Goal: Task Accomplishment & Management: Complete application form

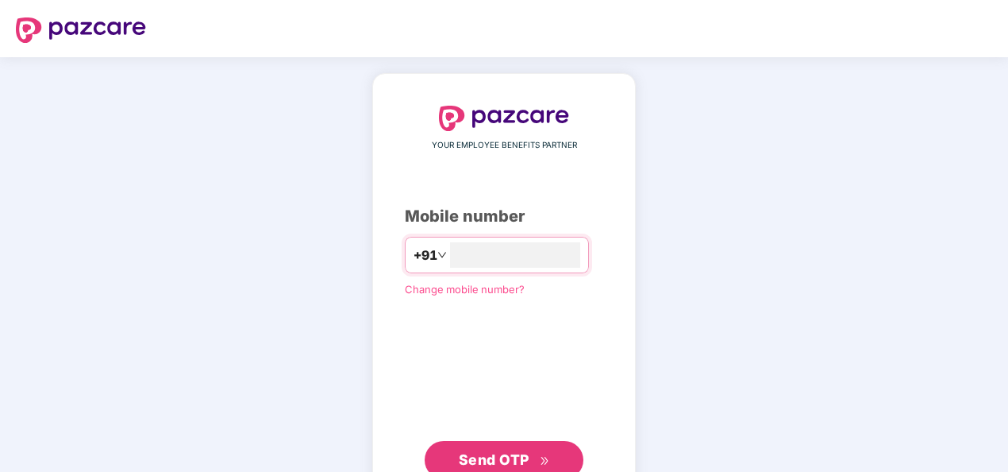
type input "**********"
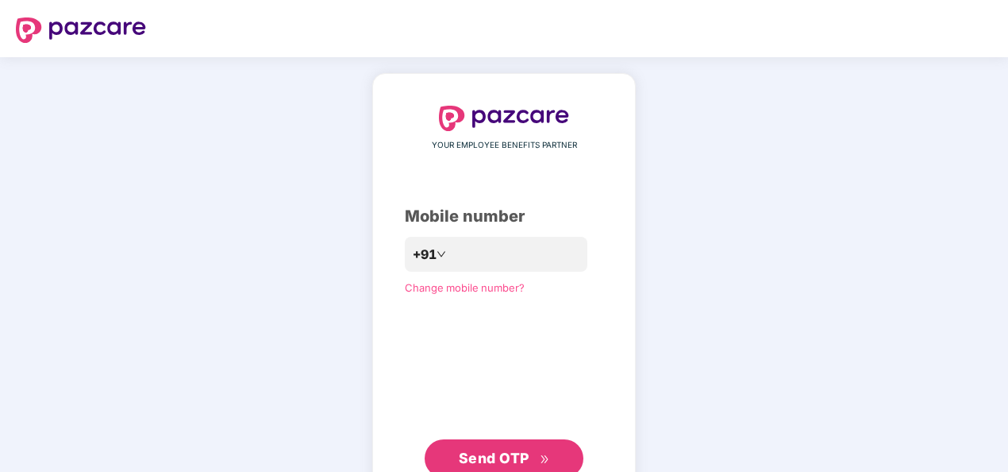
click at [413, 332] on div "**********" at bounding box center [504, 292] width 199 height 372
click at [488, 461] on span "Send OTP" at bounding box center [494, 457] width 71 height 17
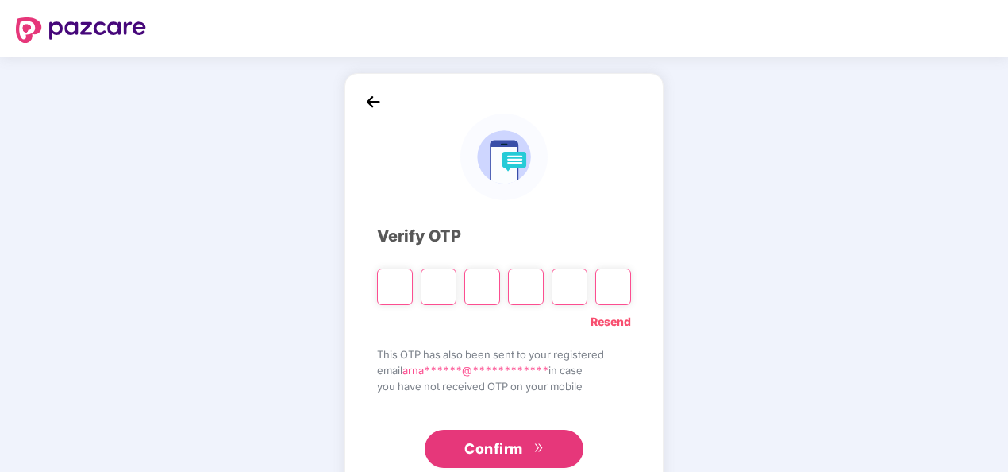
type input "*"
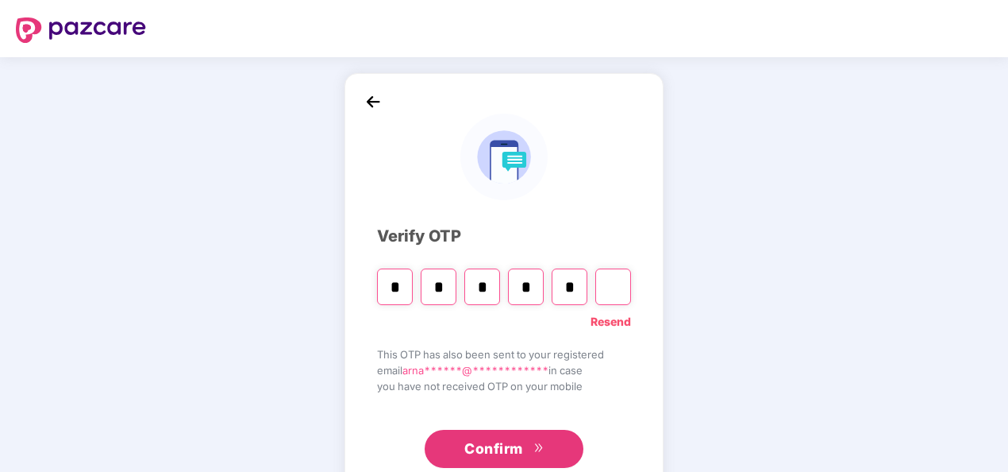
type input "*"
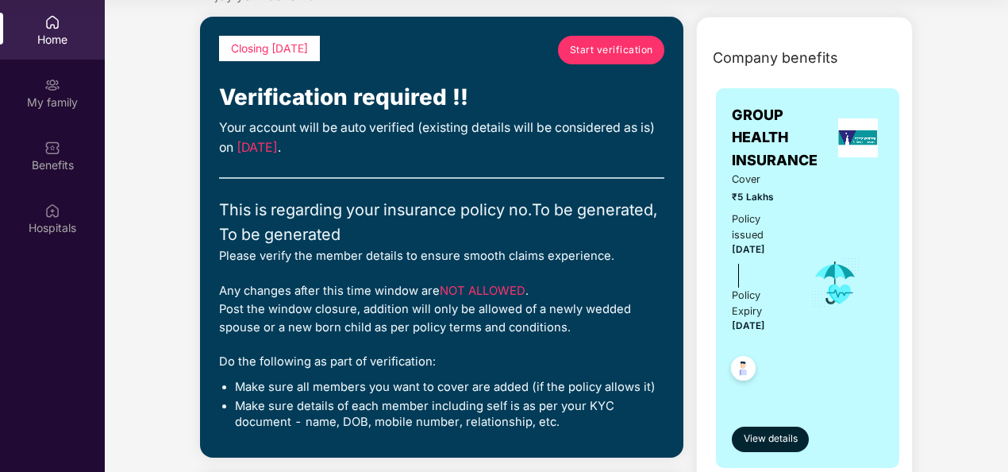
scroll to position [79, 0]
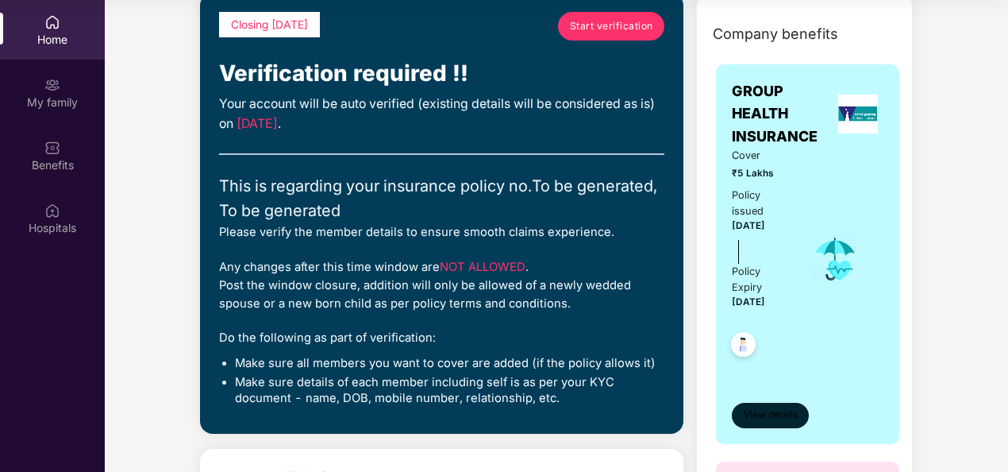
click at [758, 416] on span "View details" at bounding box center [771, 414] width 54 height 15
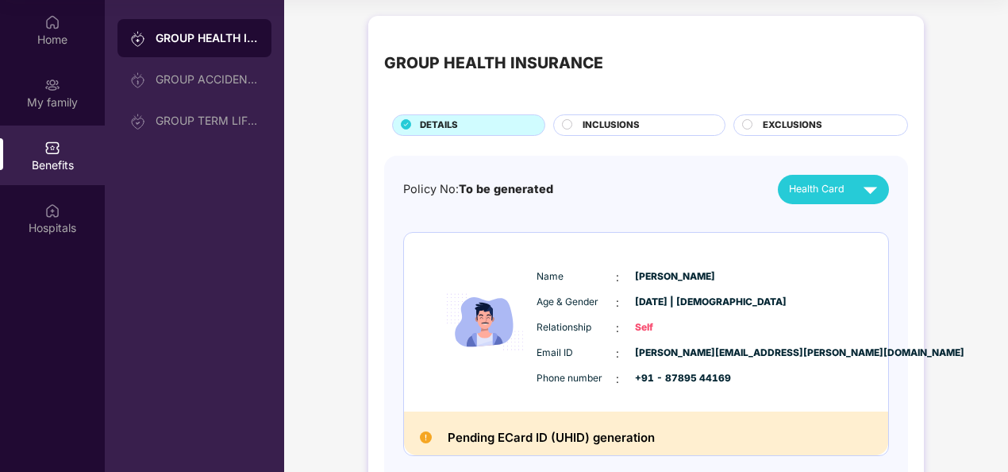
scroll to position [0, 0]
click at [603, 120] on span "INCLUSIONS" at bounding box center [611, 125] width 57 height 14
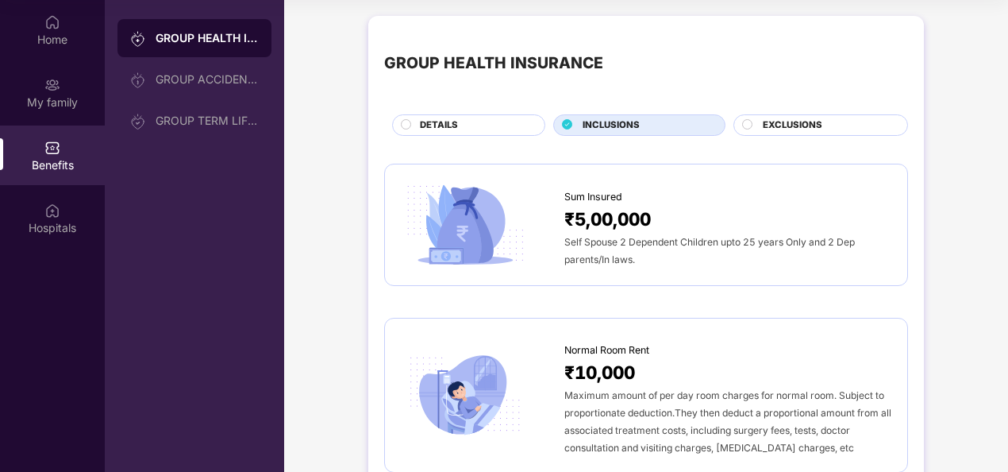
click at [769, 117] on div "EXCLUSIONS" at bounding box center [821, 124] width 175 height 21
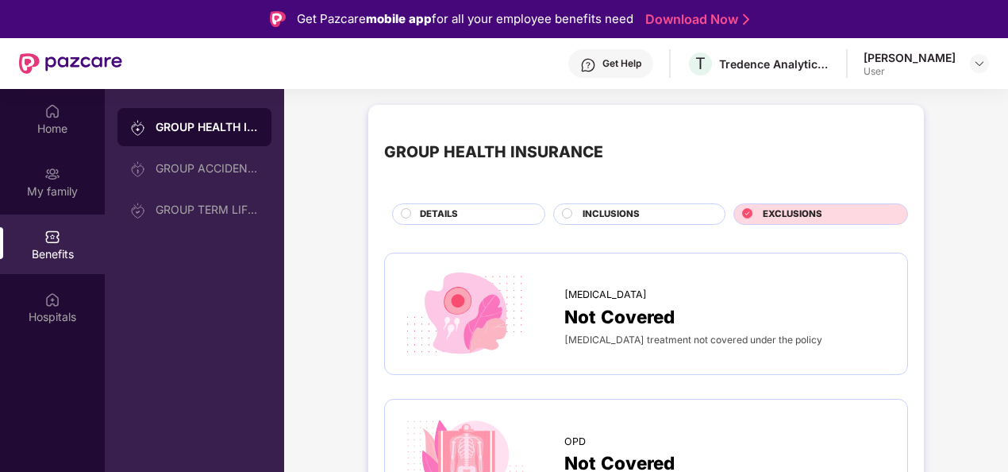
click at [456, 211] on span "DETAILS" at bounding box center [439, 214] width 38 height 14
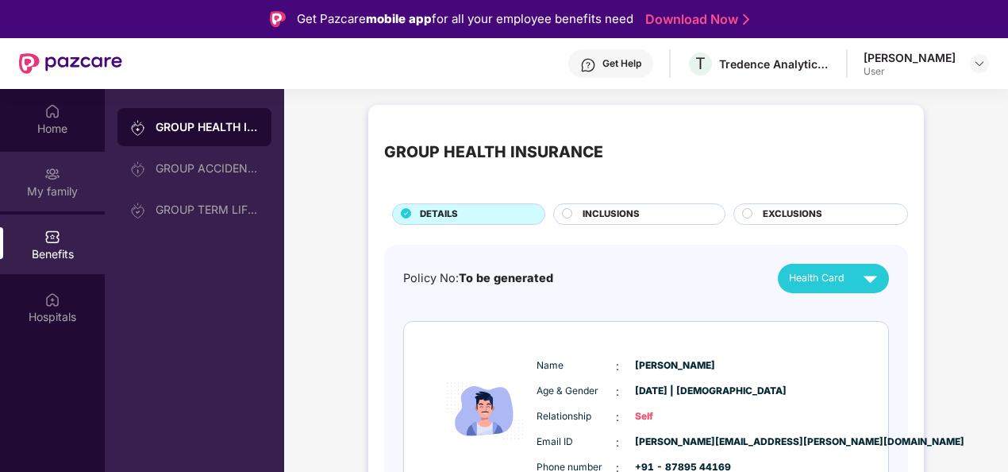
click at [56, 191] on div "My family" at bounding box center [52, 191] width 105 height 16
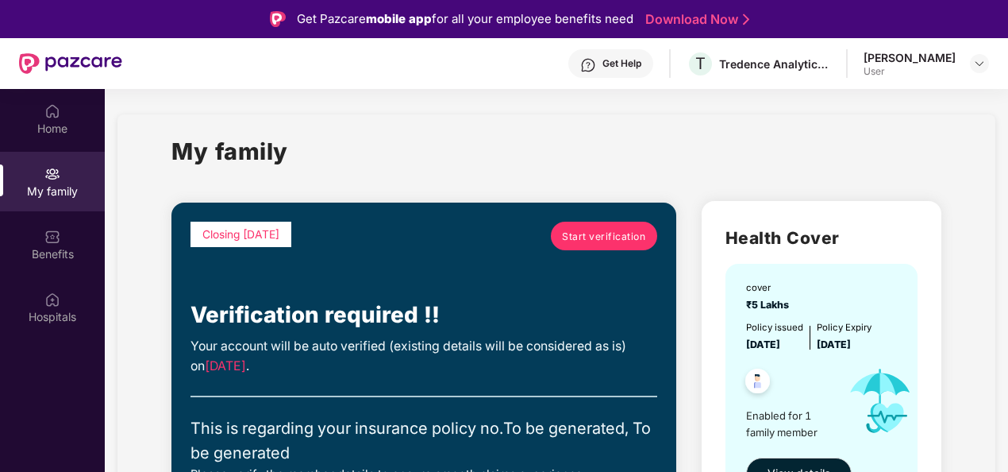
click at [603, 238] on span "Start verification" at bounding box center [603, 236] width 83 height 15
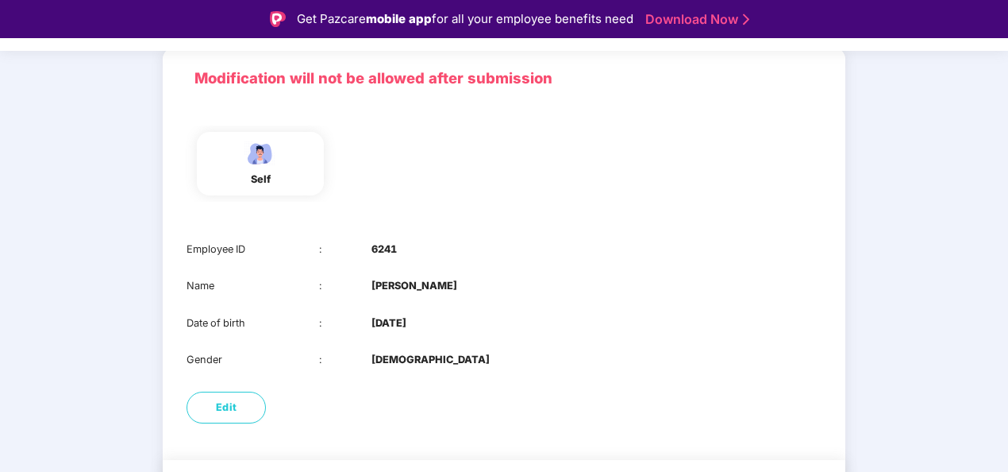
scroll to position [154, 0]
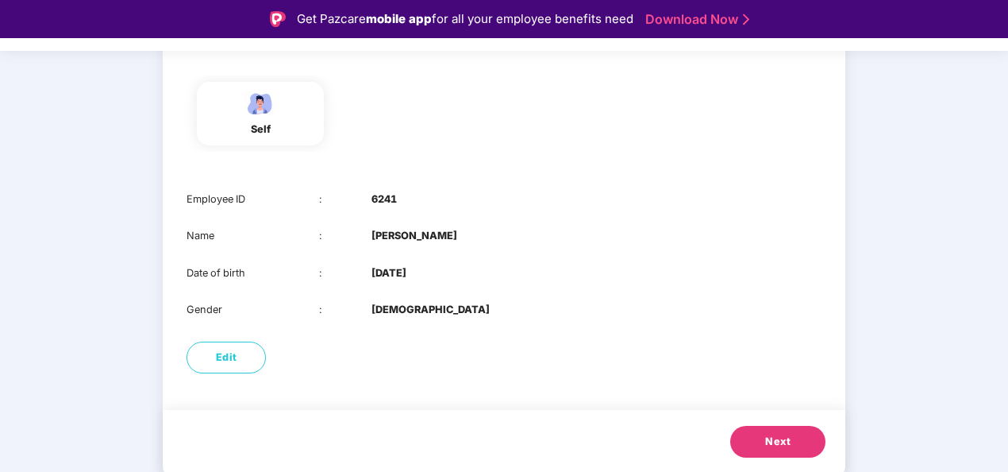
click at [776, 437] on span "Next" at bounding box center [777, 442] width 25 height 16
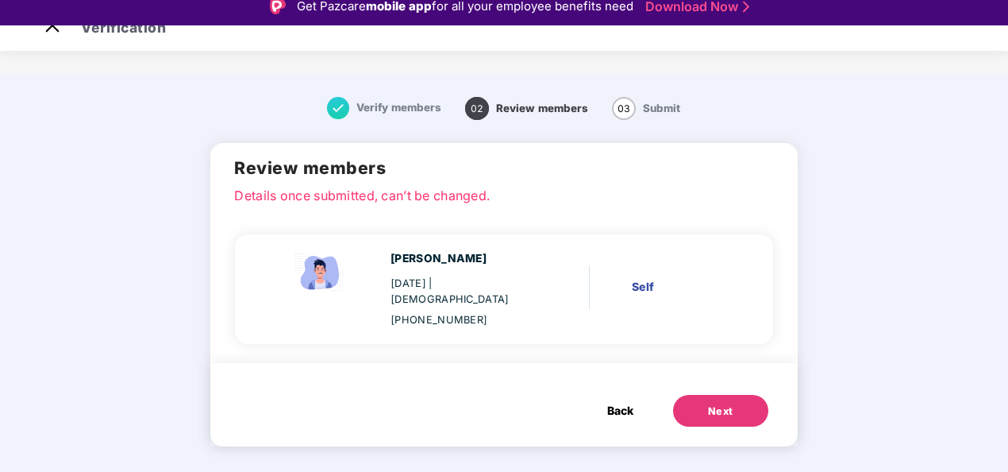
scroll to position [0, 0]
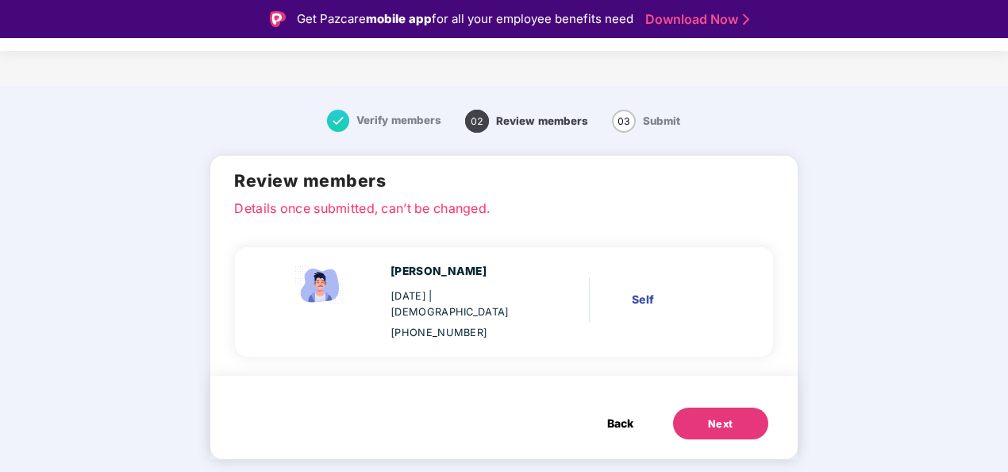
click at [644, 291] on div "Self" at bounding box center [679, 299] width 94 height 17
click at [711, 416] on div "Next" at bounding box center [720, 424] width 25 height 16
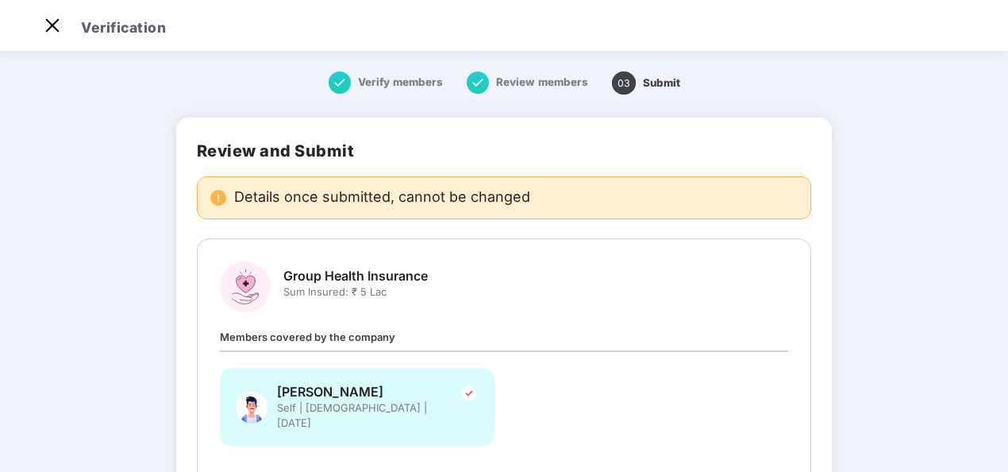
click at [376, 86] on span "Verify members" at bounding box center [400, 81] width 85 height 13
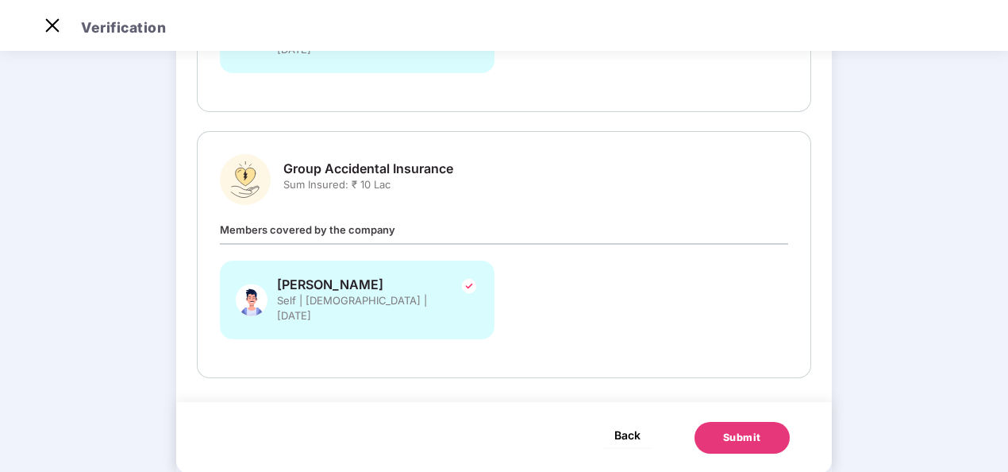
click at [630, 425] on span "Back" at bounding box center [628, 435] width 26 height 20
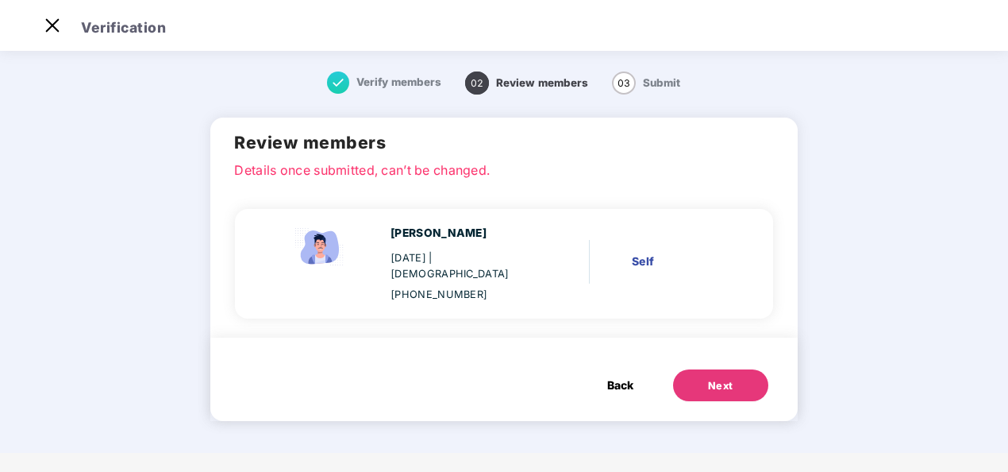
click at [619, 376] on span "Back" at bounding box center [620, 384] width 26 height 17
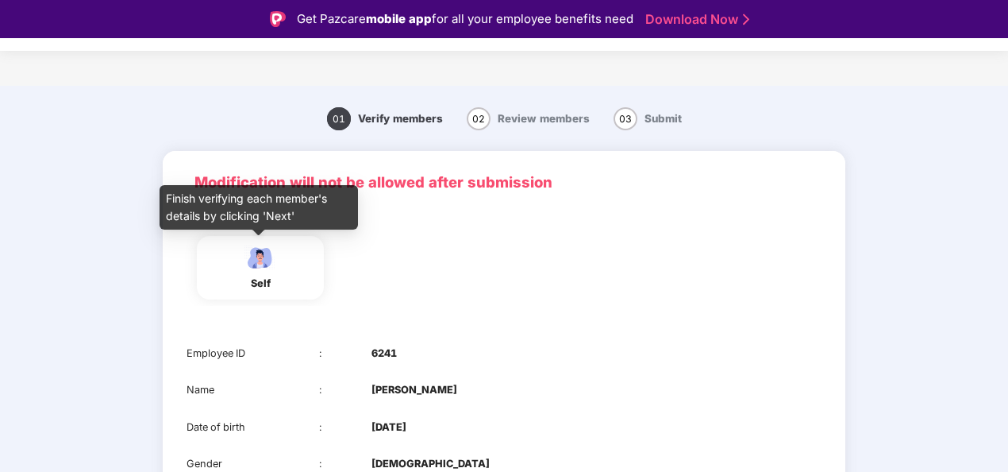
click at [251, 264] on img at bounding box center [261, 258] width 40 height 28
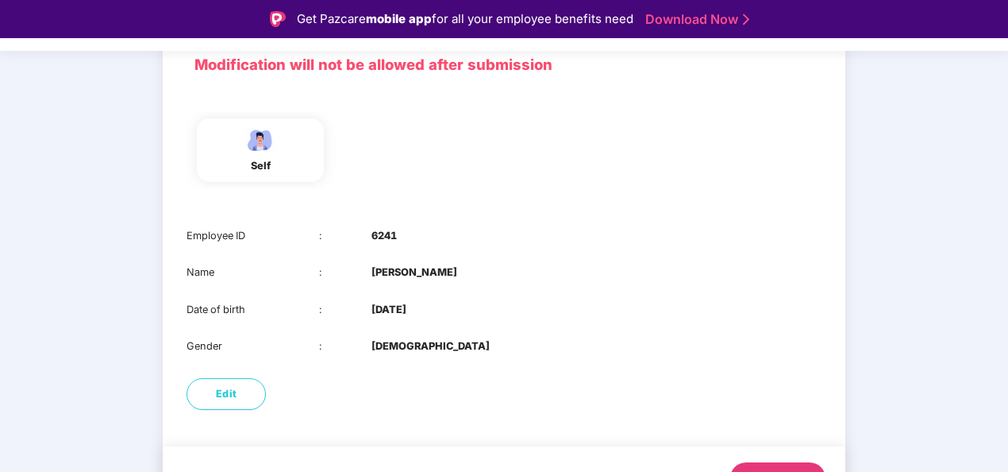
scroll to position [154, 0]
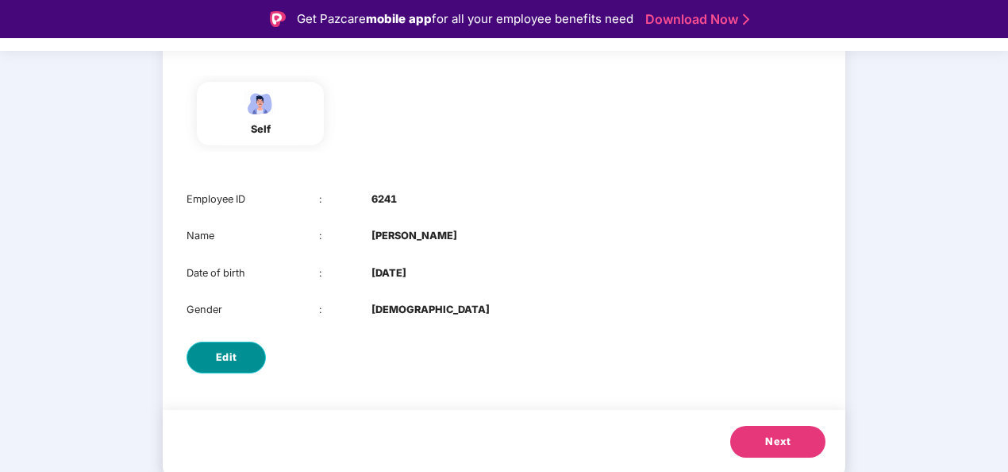
click at [217, 357] on span "Edit" at bounding box center [226, 357] width 21 height 16
select select "****"
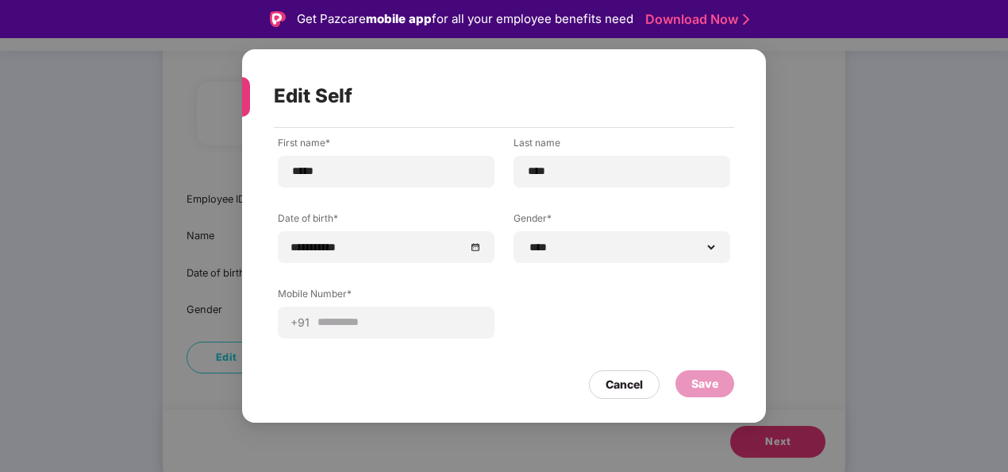
scroll to position [38, 0]
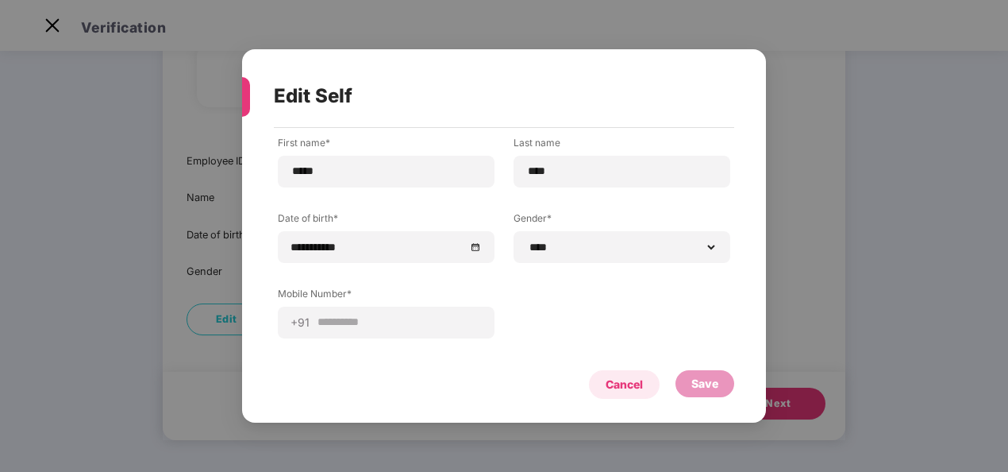
click at [624, 392] on div "Cancel" at bounding box center [624, 384] width 37 height 17
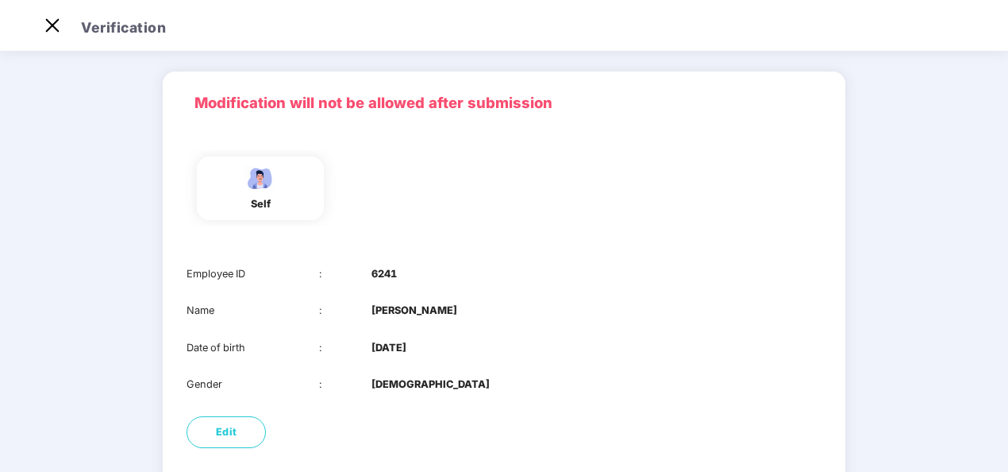
scroll to position [0, 0]
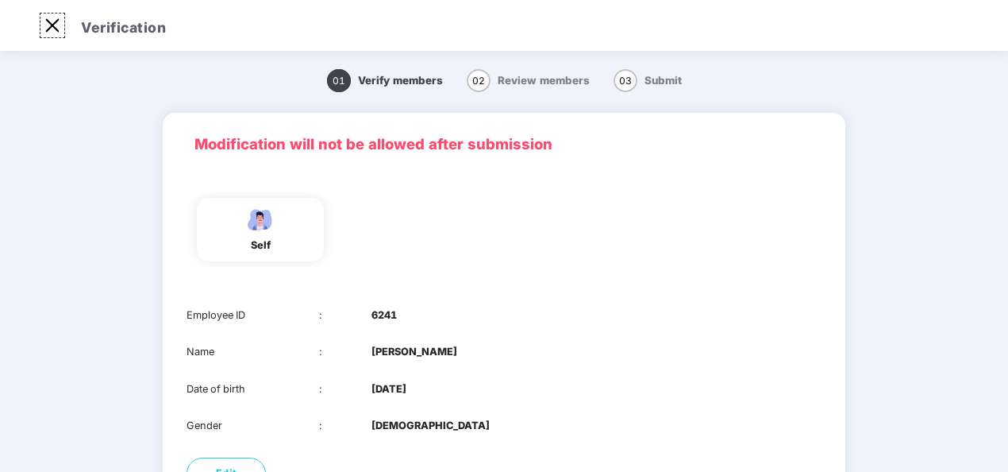
click at [52, 27] on img at bounding box center [52, 25] width 25 height 25
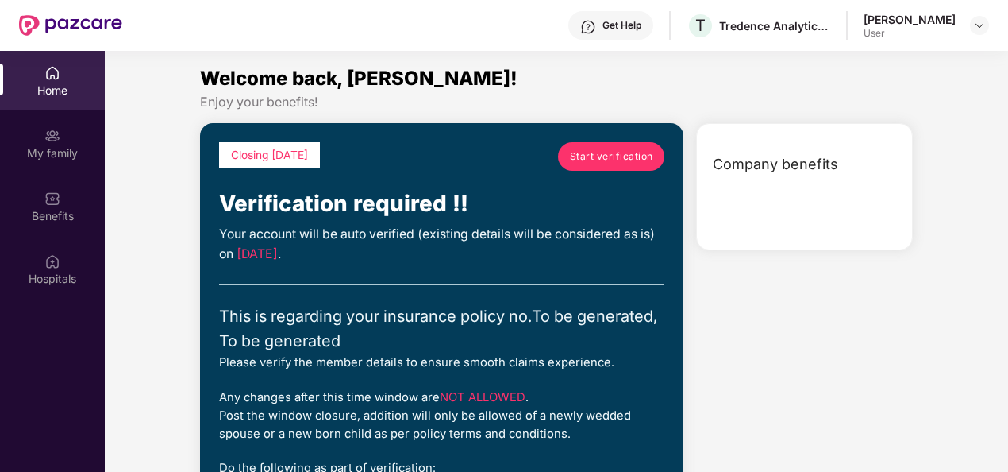
scroll to position [89, 0]
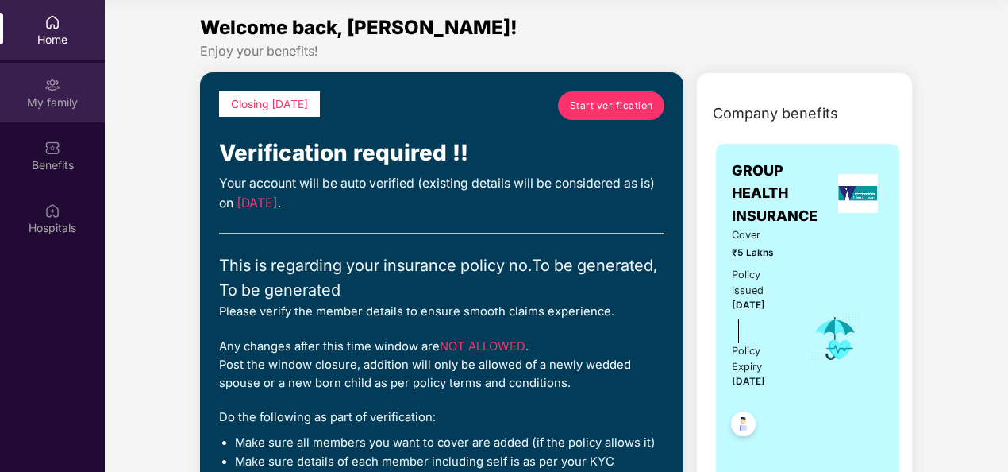
click at [54, 102] on div "My family" at bounding box center [52, 102] width 105 height 16
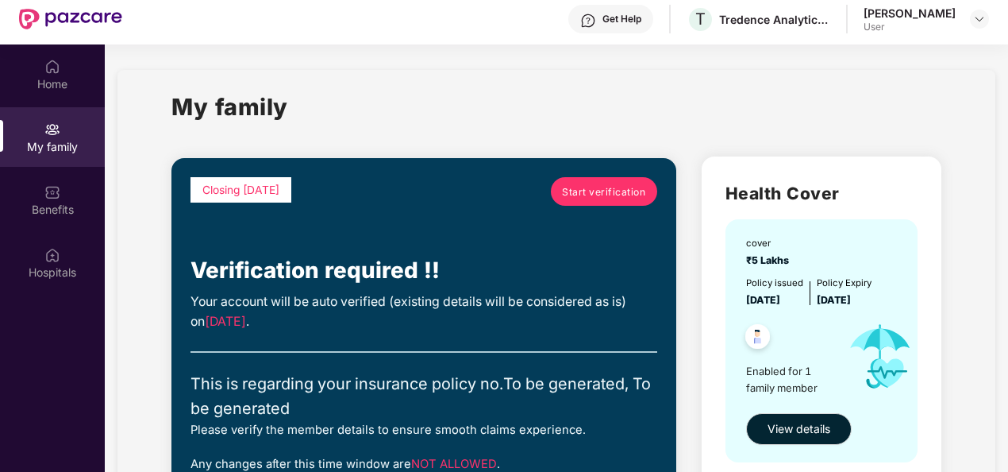
scroll to position [0, 0]
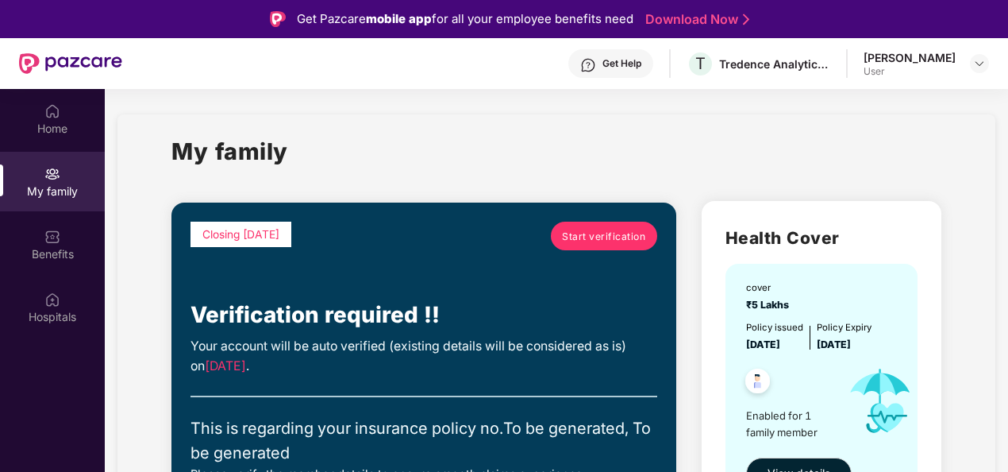
click at [586, 241] on span "Start verification" at bounding box center [603, 236] width 83 height 15
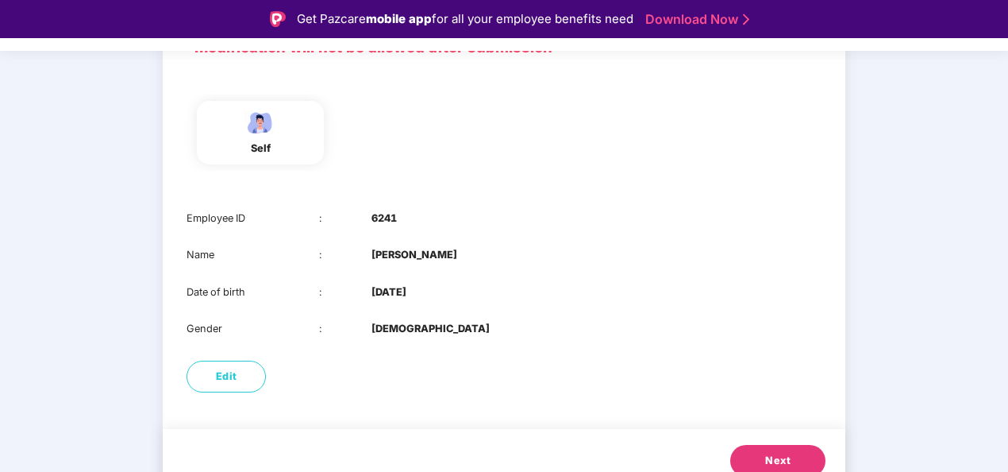
scroll to position [154, 0]
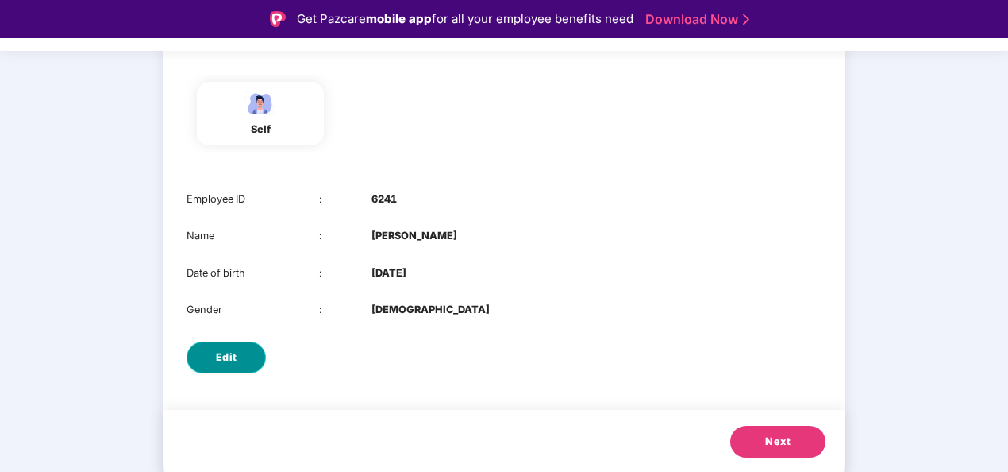
click at [222, 354] on span "Edit" at bounding box center [226, 357] width 21 height 16
select select "****"
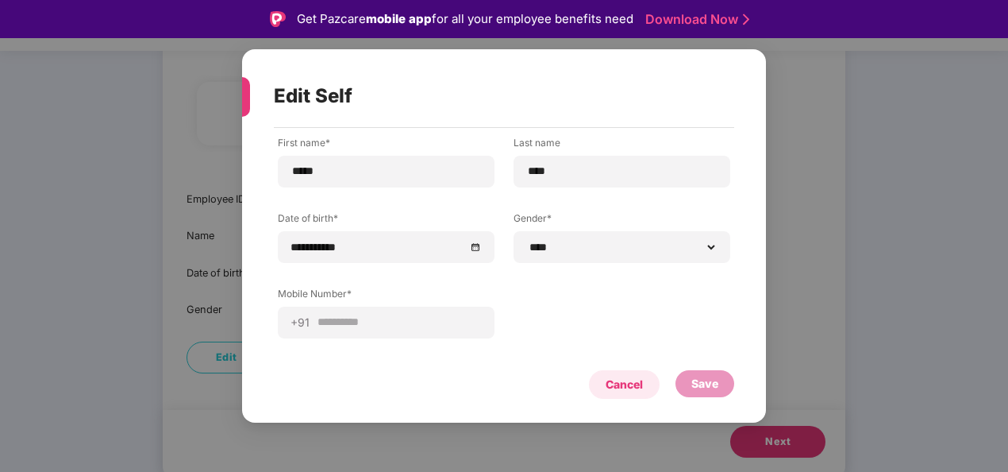
click at [628, 389] on div "Cancel" at bounding box center [624, 384] width 37 height 17
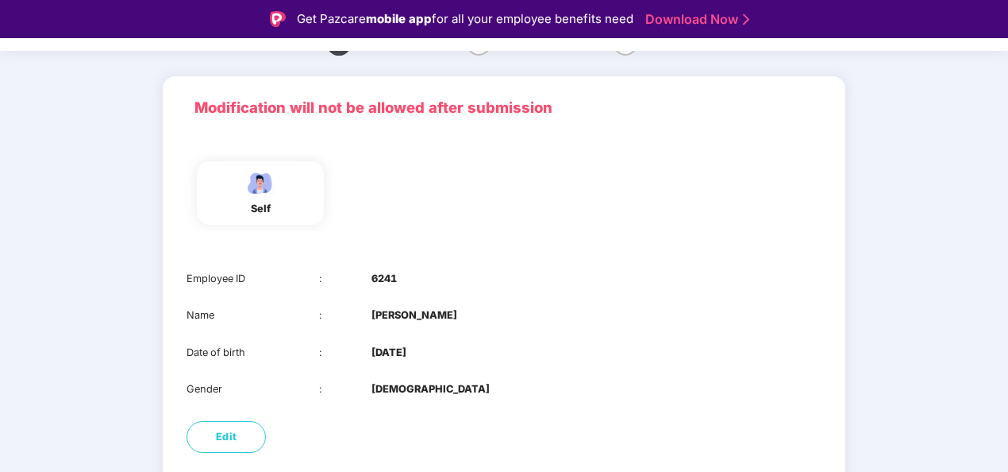
scroll to position [0, 0]
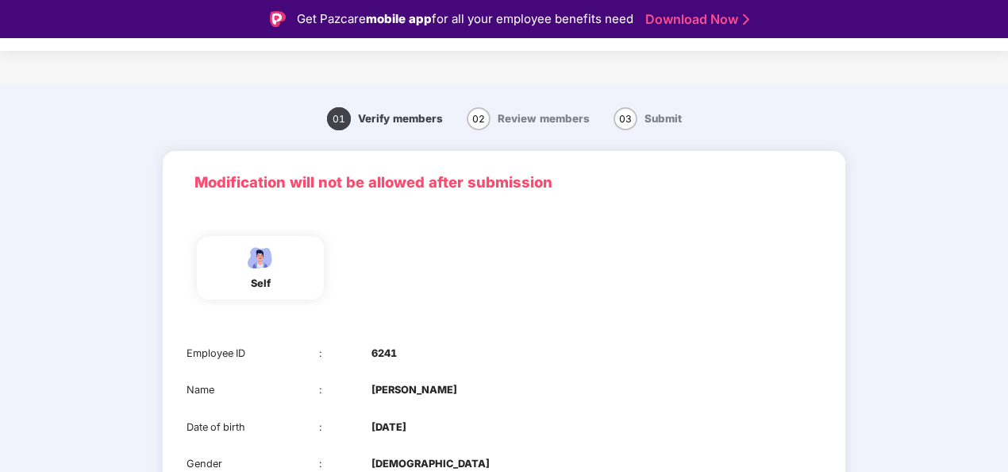
click at [845, 114] on div "01 Verify members 02 Review members 03 Submit" at bounding box center [504, 118] width 824 height 49
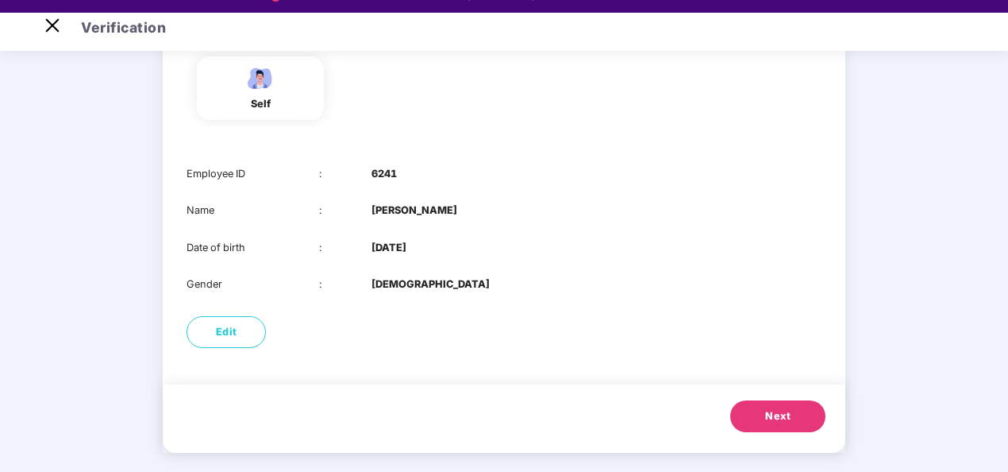
scroll to position [38, 0]
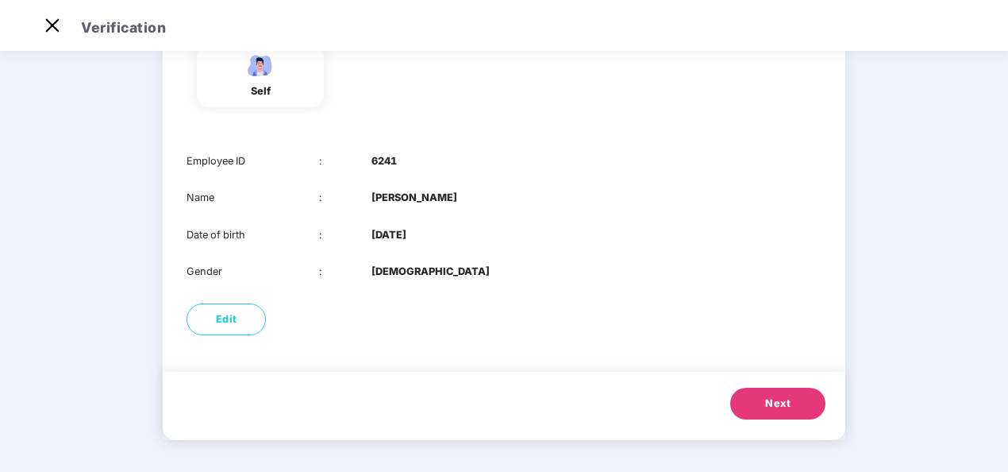
click at [768, 406] on span "Next" at bounding box center [777, 403] width 25 height 16
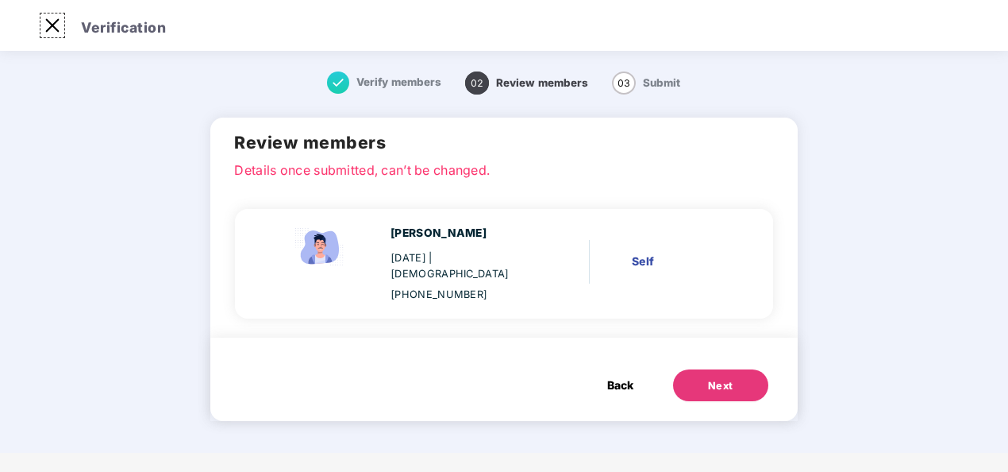
click at [48, 25] on img at bounding box center [52, 25] width 25 height 25
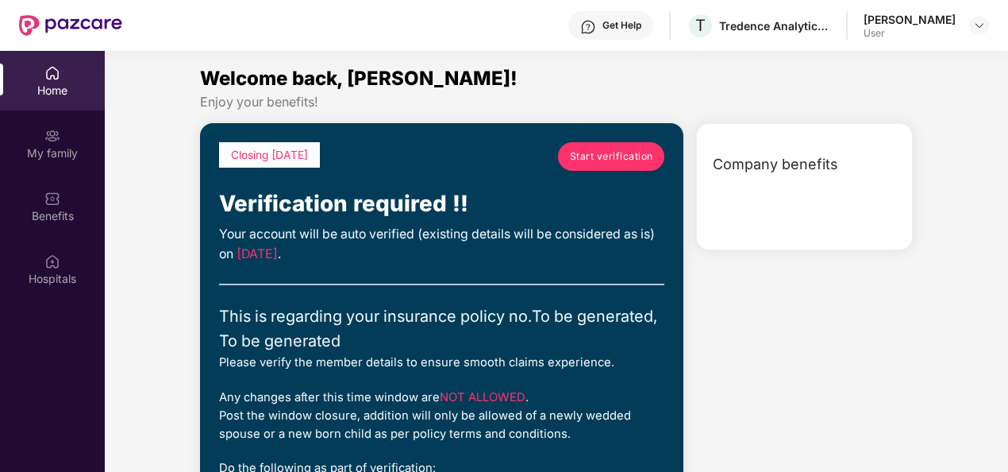
scroll to position [89, 0]
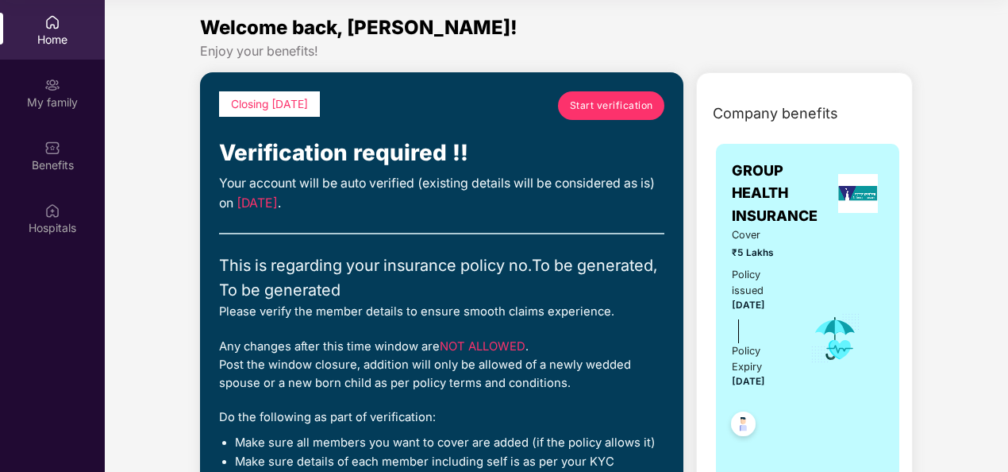
click at [51, 30] on div "Home" at bounding box center [52, 30] width 105 height 60
click at [55, 94] on div "My family" at bounding box center [52, 102] width 105 height 16
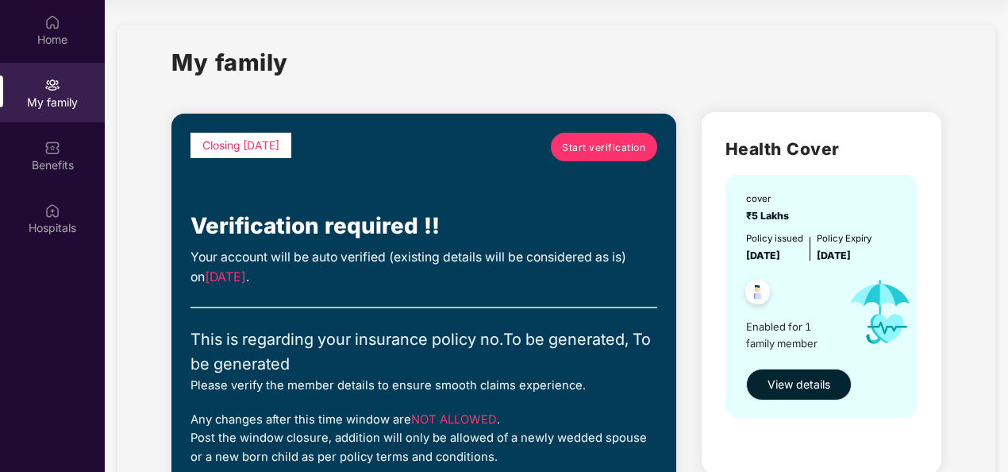
click at [780, 382] on span "View details" at bounding box center [799, 384] width 63 height 17
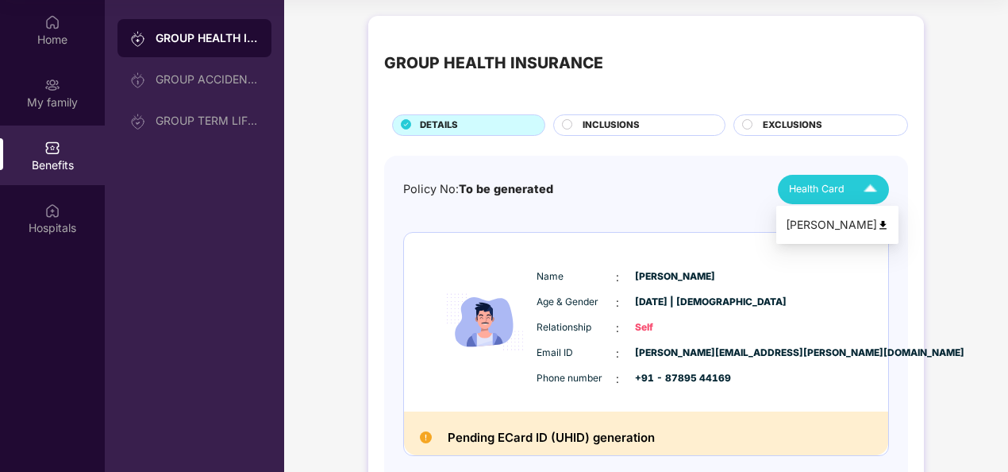
click at [877, 185] on img at bounding box center [871, 189] width 28 height 28
click at [705, 184] on div "Policy No: To be generated Health Card" at bounding box center [646, 189] width 486 height 29
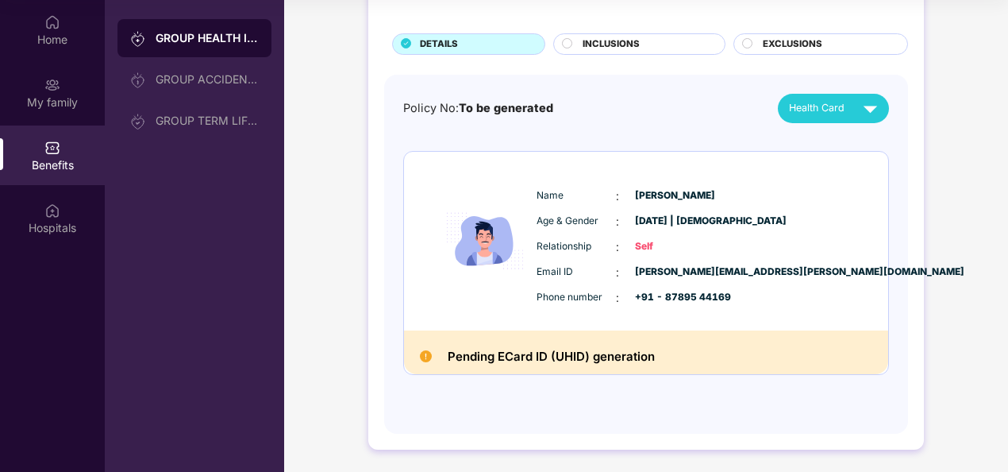
scroll to position [0, 0]
